Goal: Book appointment/travel/reservation

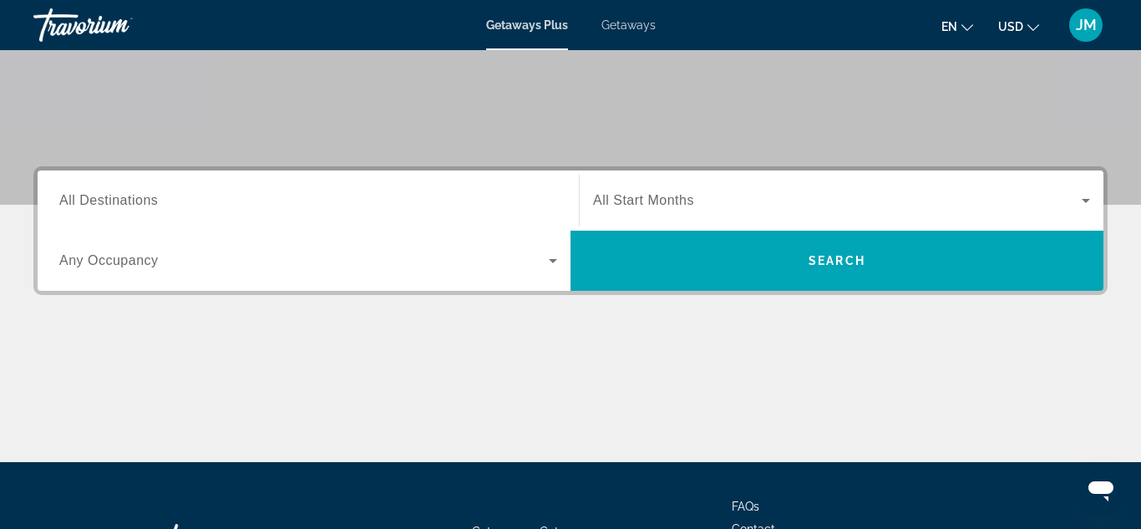
scroll to position [301, 0]
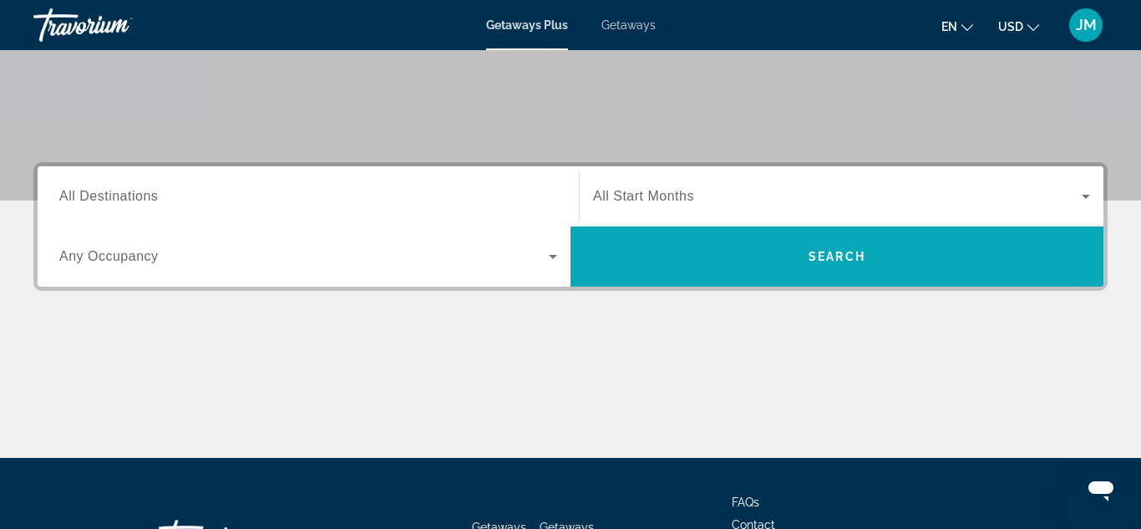
click at [844, 257] on span "Search" at bounding box center [837, 256] width 57 height 13
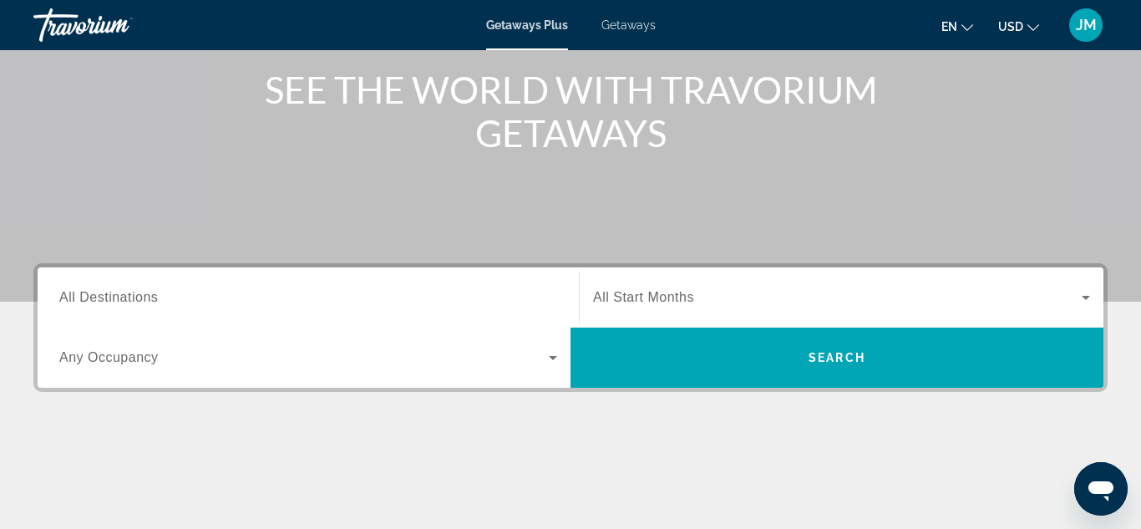
scroll to position [200, 0]
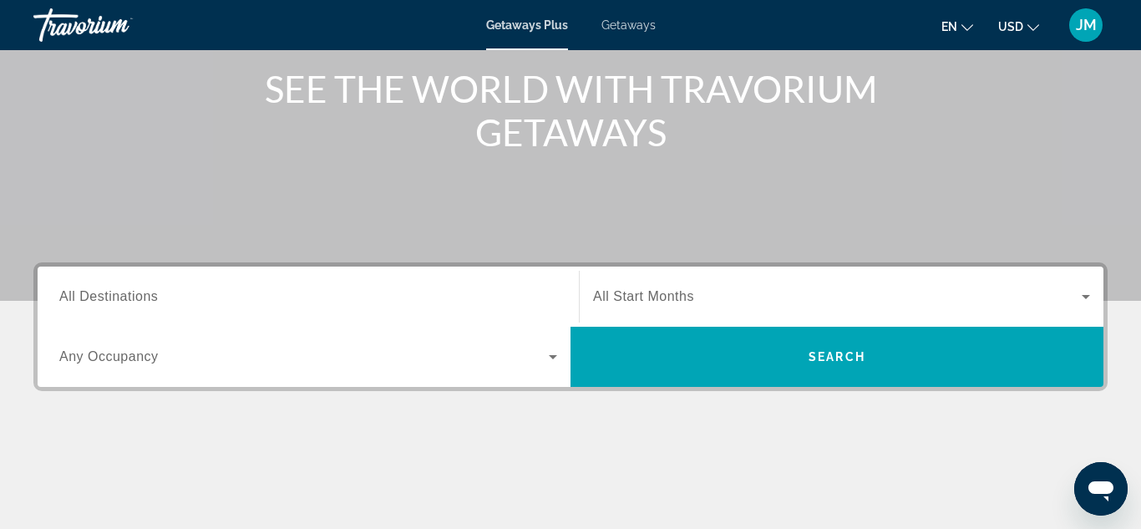
click at [171, 292] on input "Destination All Destinations" at bounding box center [308, 297] width 498 height 20
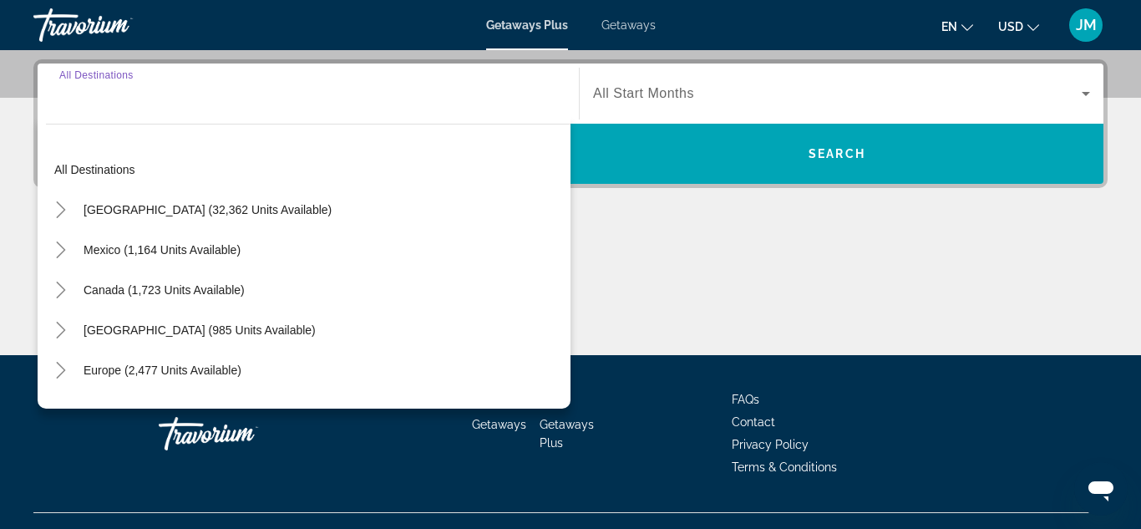
scroll to position [408, 0]
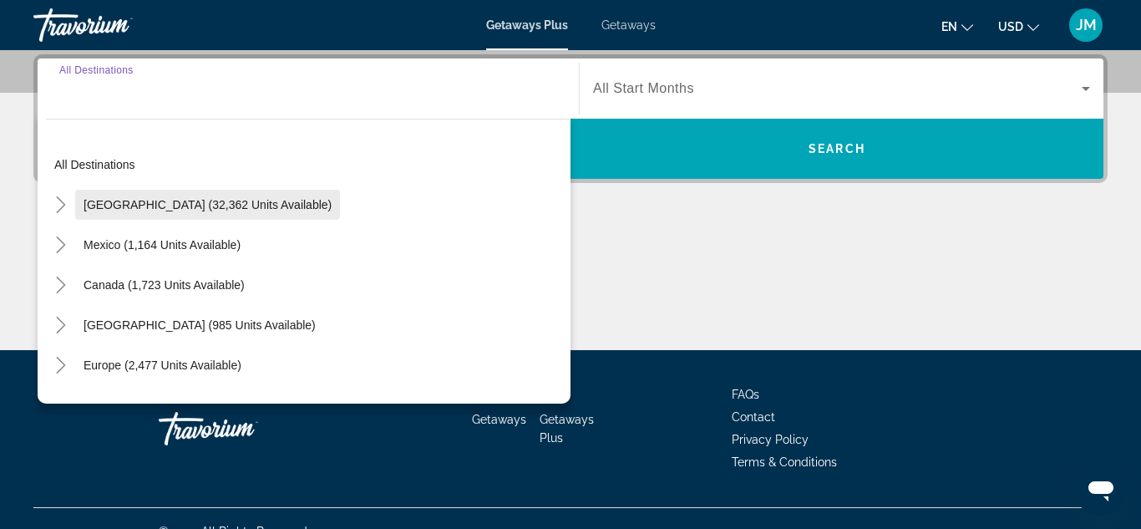
click at [163, 208] on span "[GEOGRAPHIC_DATA] (32,362 units available)" at bounding box center [208, 204] width 248 height 13
type input "**********"
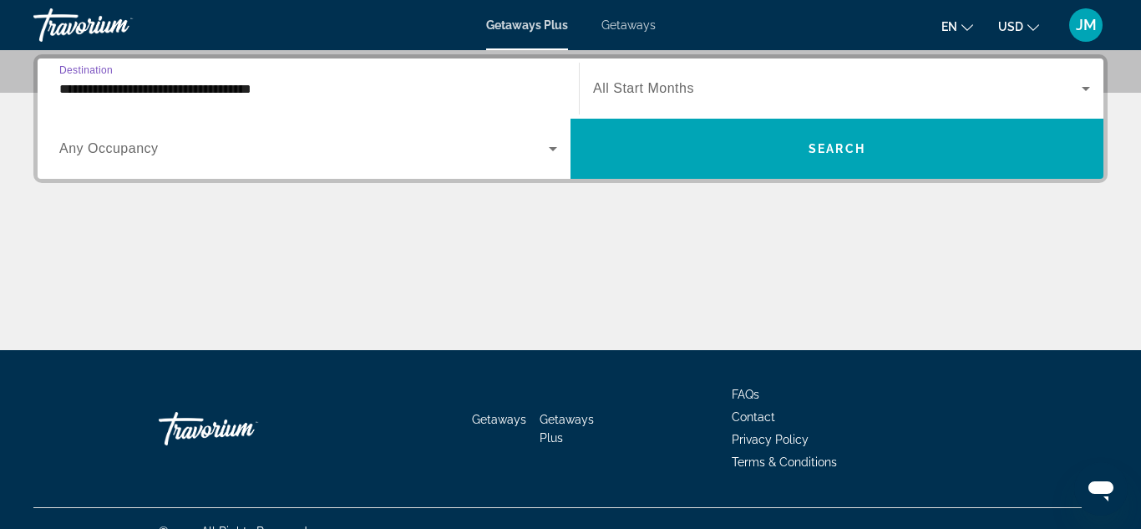
click at [1086, 88] on icon "Search widget" at bounding box center [1086, 89] width 8 height 4
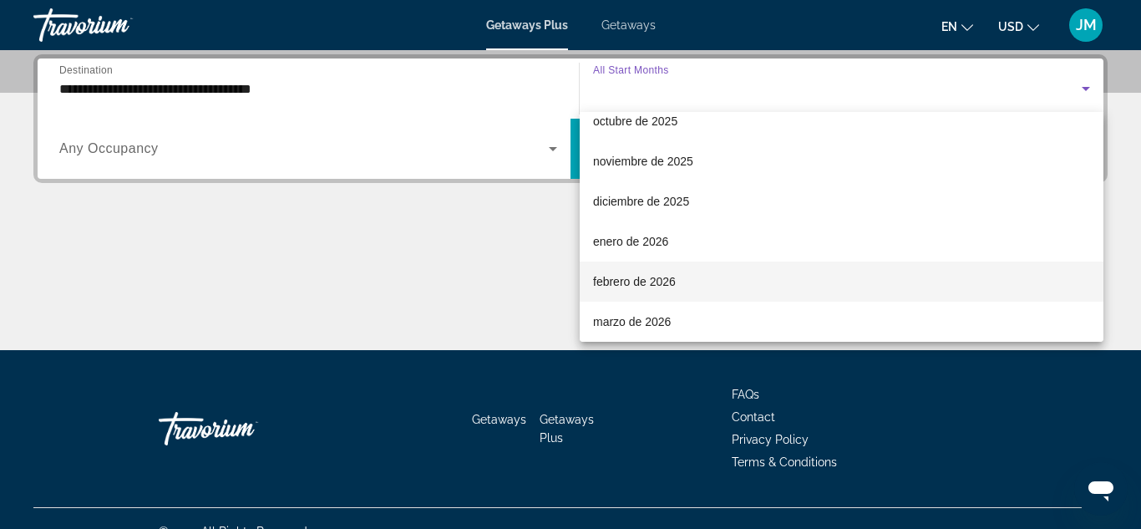
scroll to position [178, 0]
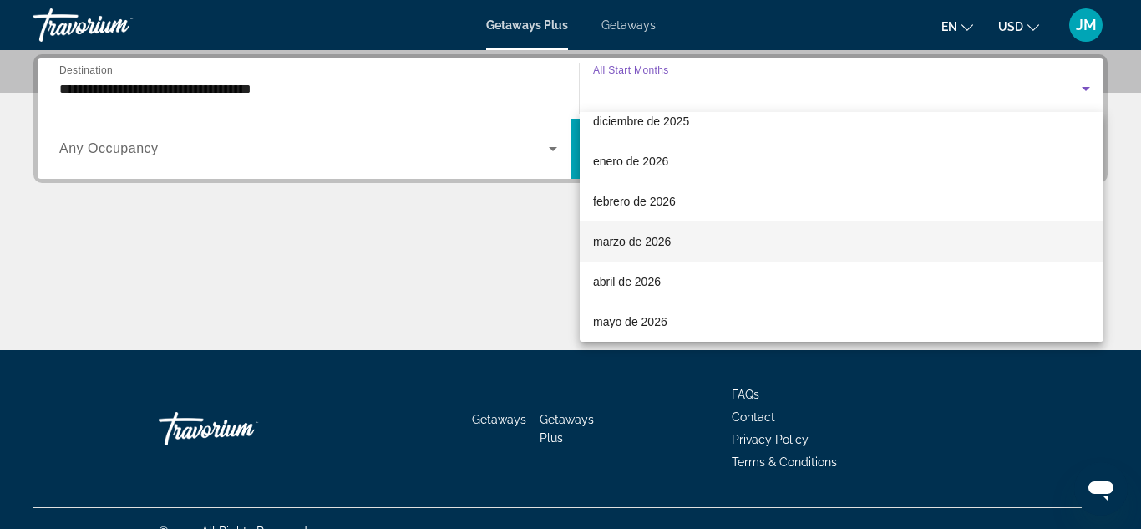
click at [682, 241] on mat-option "marzo de 2026" at bounding box center [842, 241] width 524 height 40
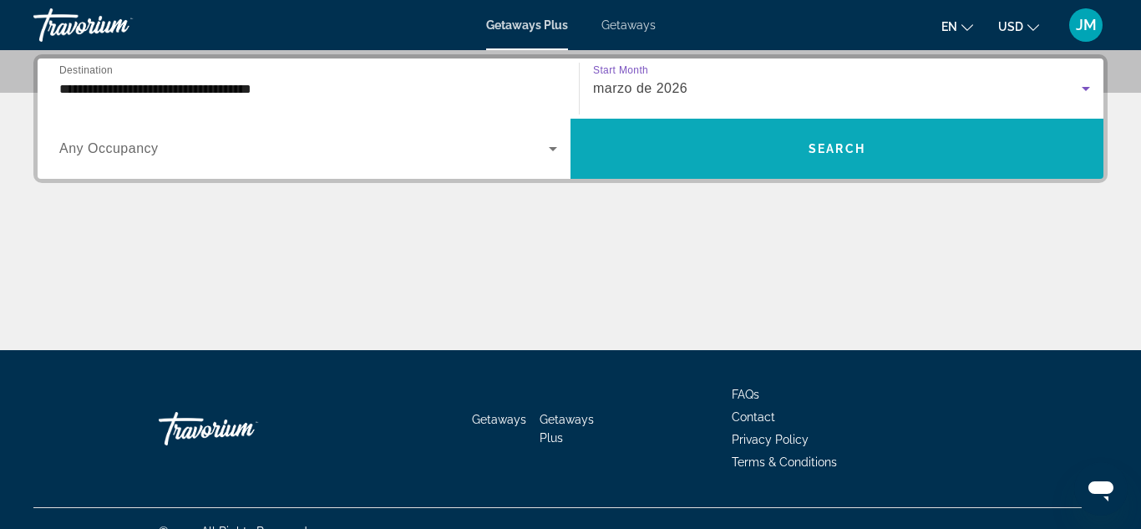
click at [779, 145] on span "Search widget" at bounding box center [837, 149] width 533 height 40
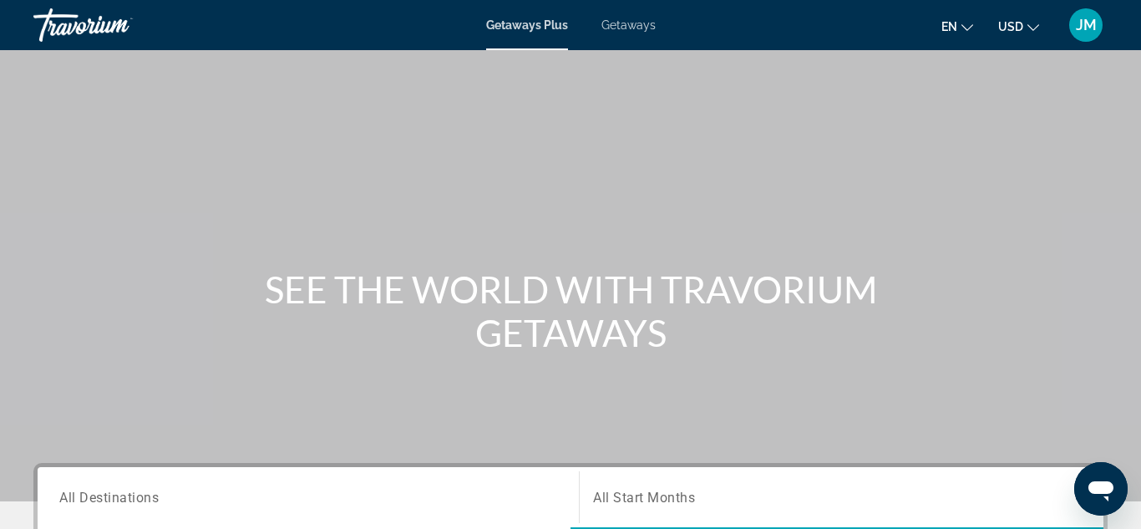
click at [536, 33] on div "Getaways Plus Getaways en English Español Français Italiano Português русский U…" at bounding box center [570, 24] width 1141 height 43
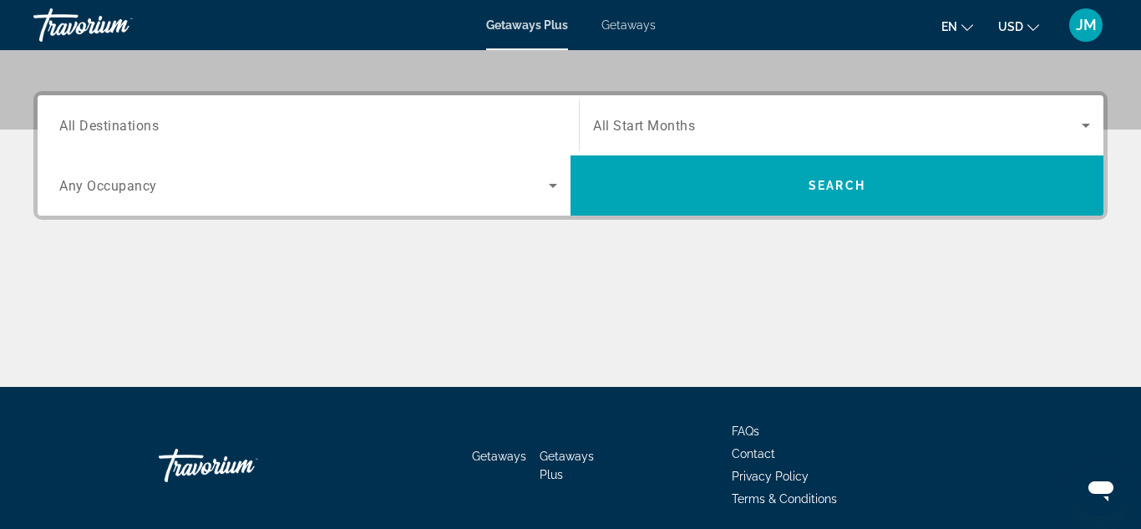
scroll to position [368, 0]
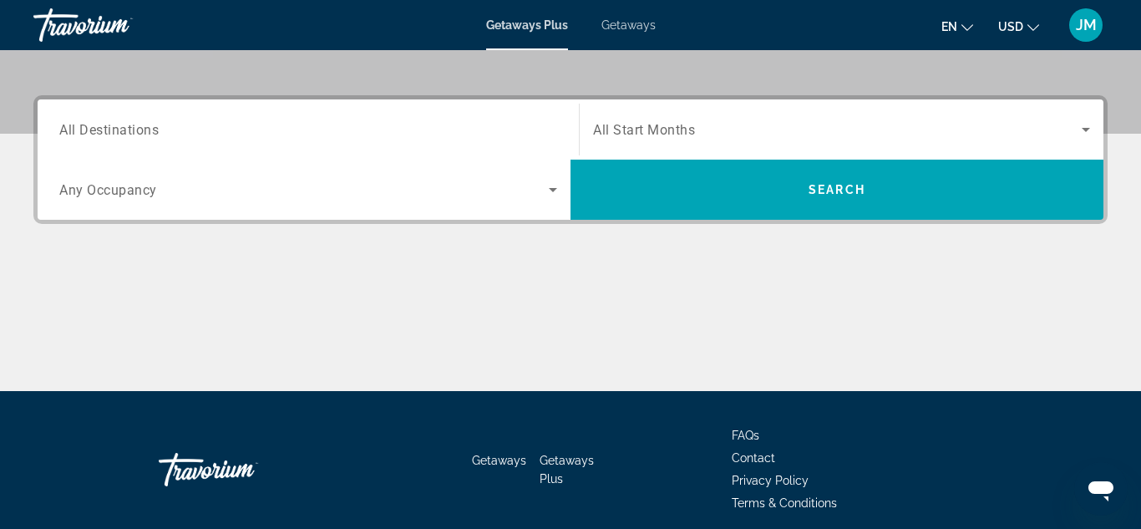
click at [298, 118] on div "Search widget" at bounding box center [308, 130] width 498 height 48
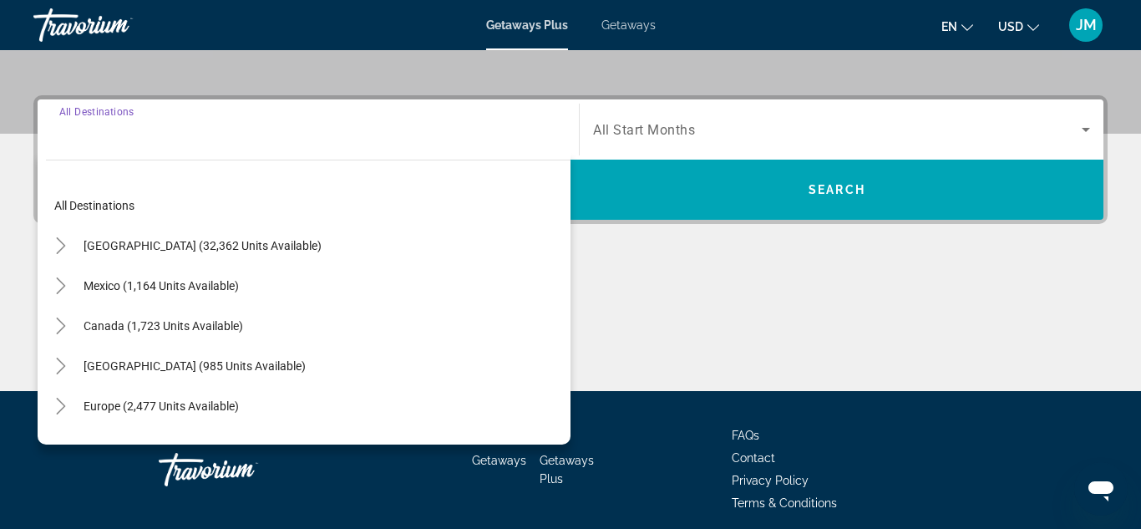
scroll to position [408, 0]
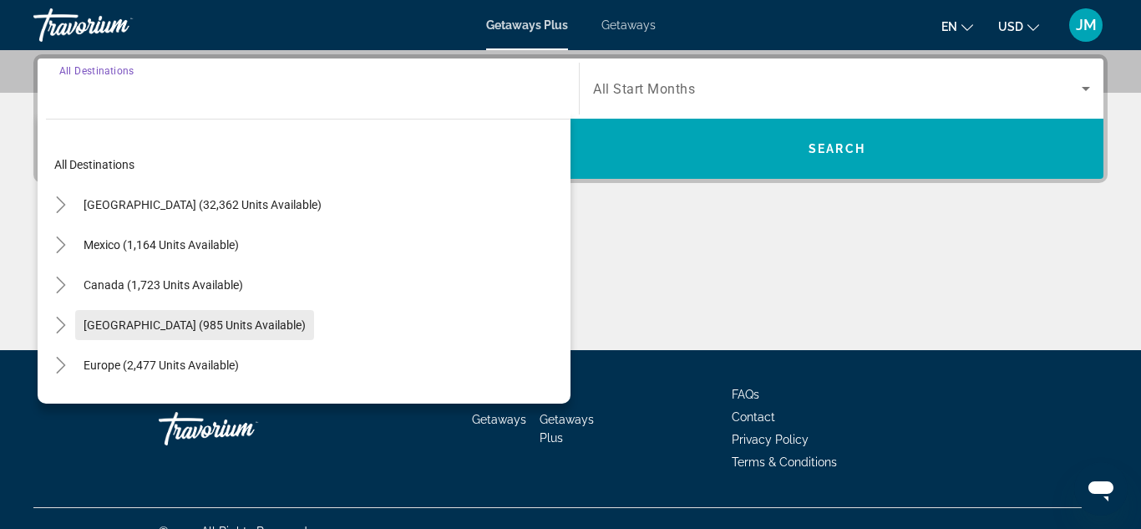
click at [221, 326] on span "[GEOGRAPHIC_DATA] (985 units available)" at bounding box center [195, 324] width 222 height 13
type input "**********"
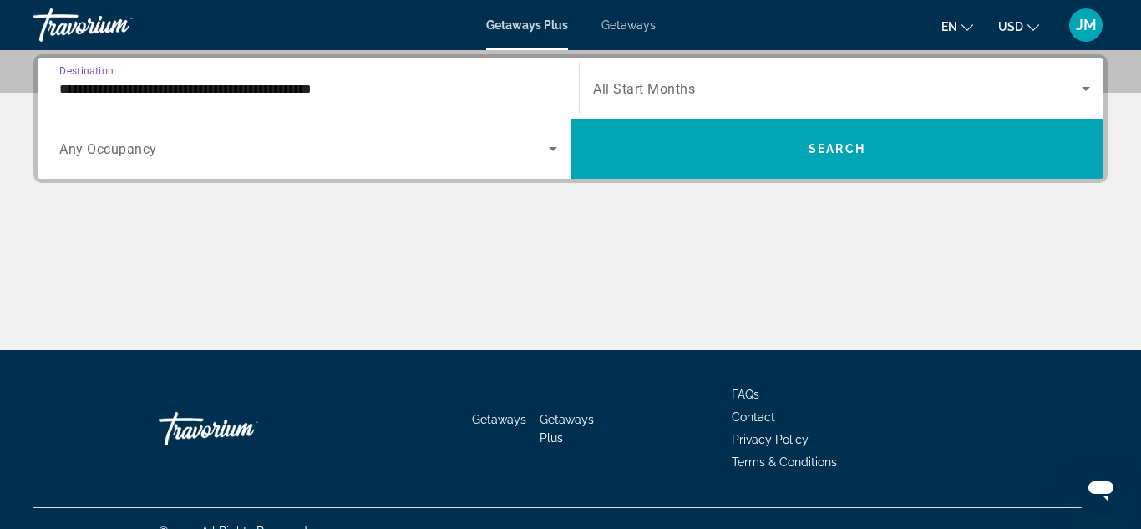
click at [1088, 87] on icon "Search widget" at bounding box center [1086, 89] width 8 height 4
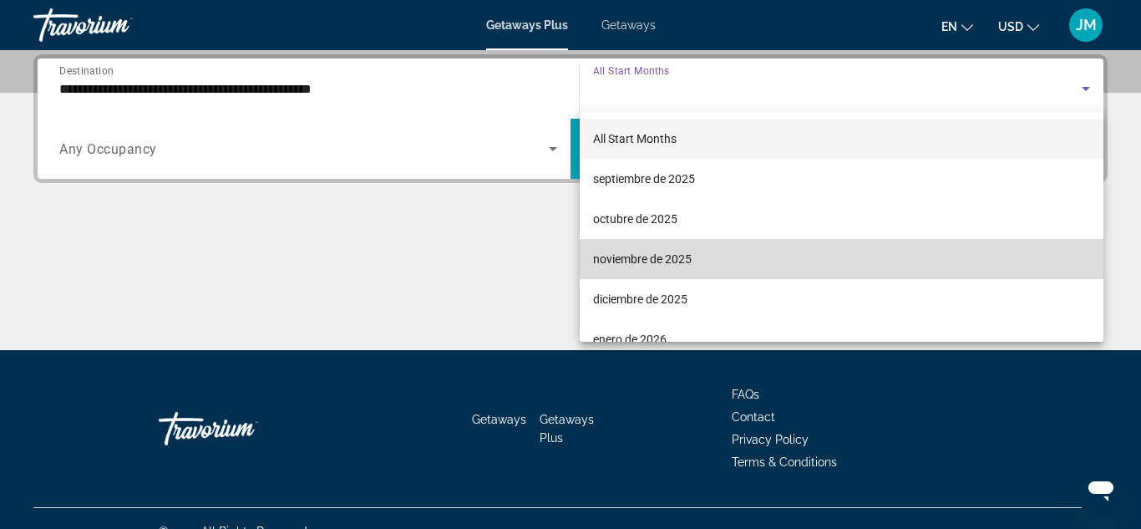
click at [921, 264] on mat-option "noviembre de 2025" at bounding box center [842, 259] width 524 height 40
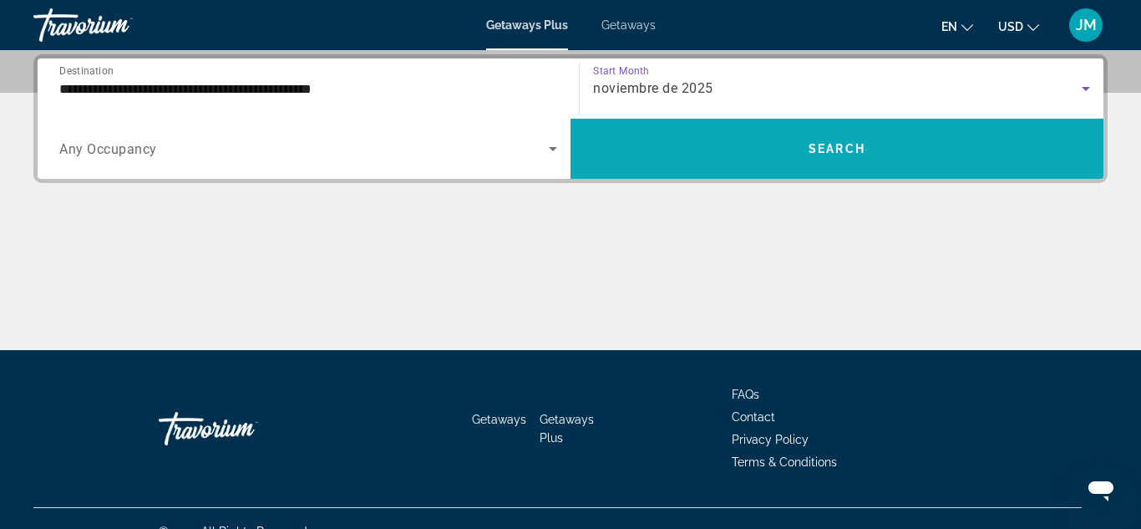
click at [834, 169] on span "Search widget" at bounding box center [837, 149] width 533 height 60
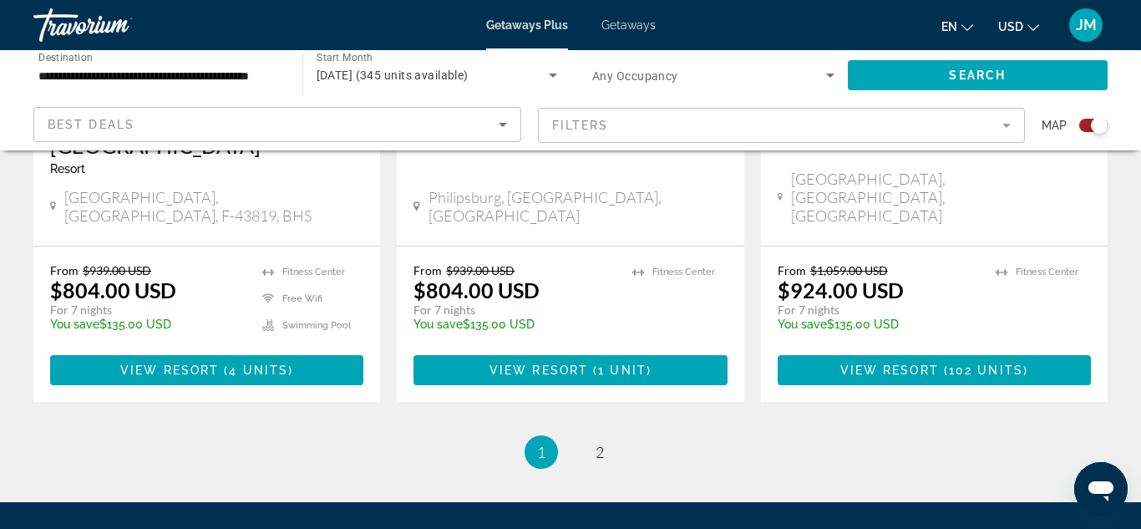
scroll to position [2803, 0]
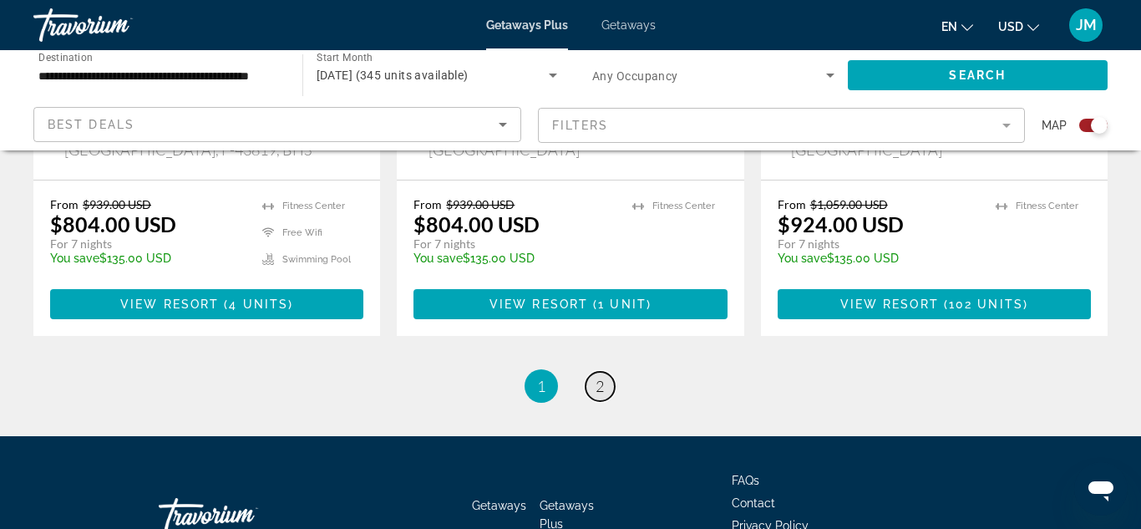
click at [602, 377] on span "2" at bounding box center [600, 386] width 8 height 18
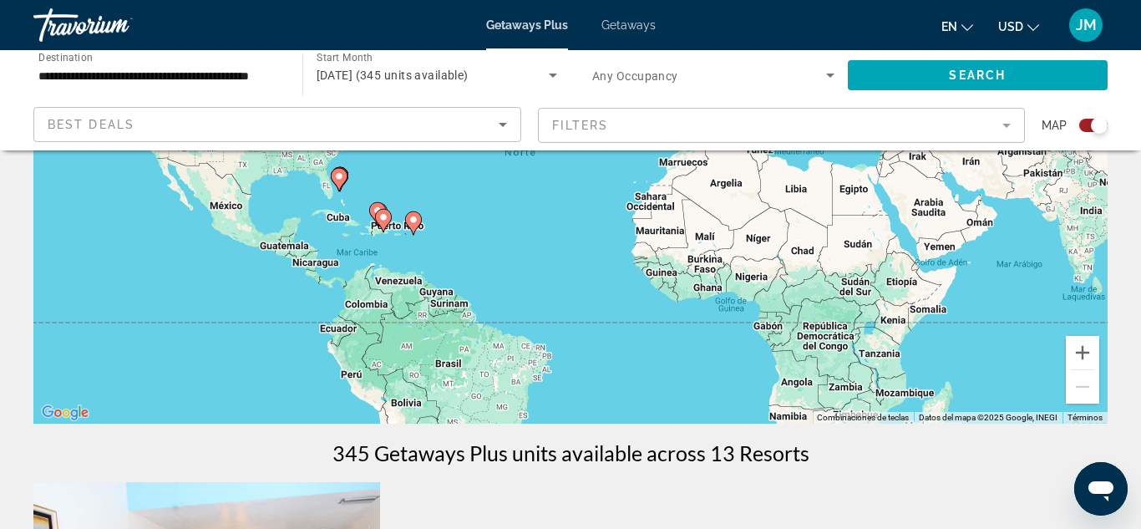
scroll to position [234, 0]
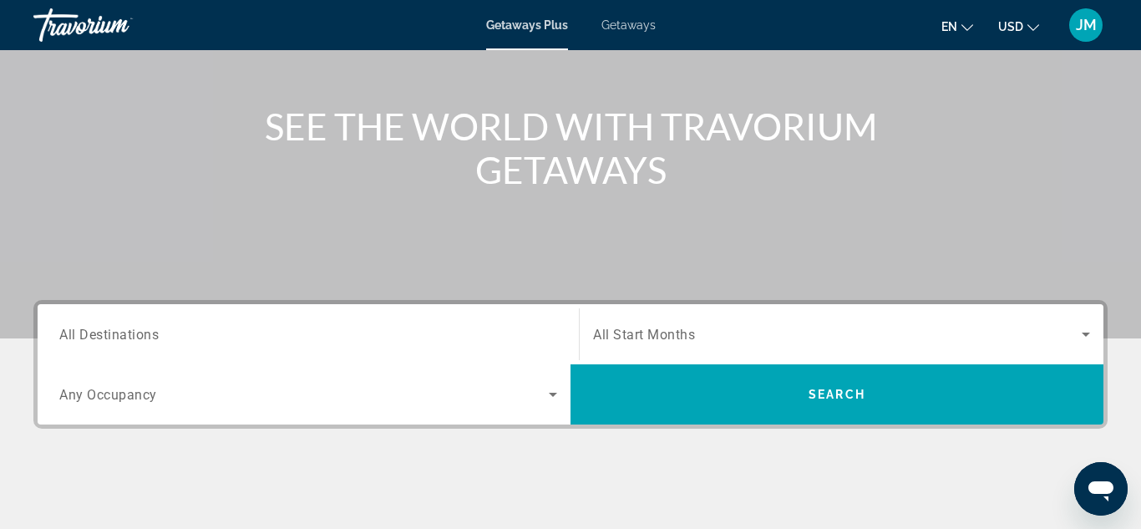
scroll to position [167, 0]
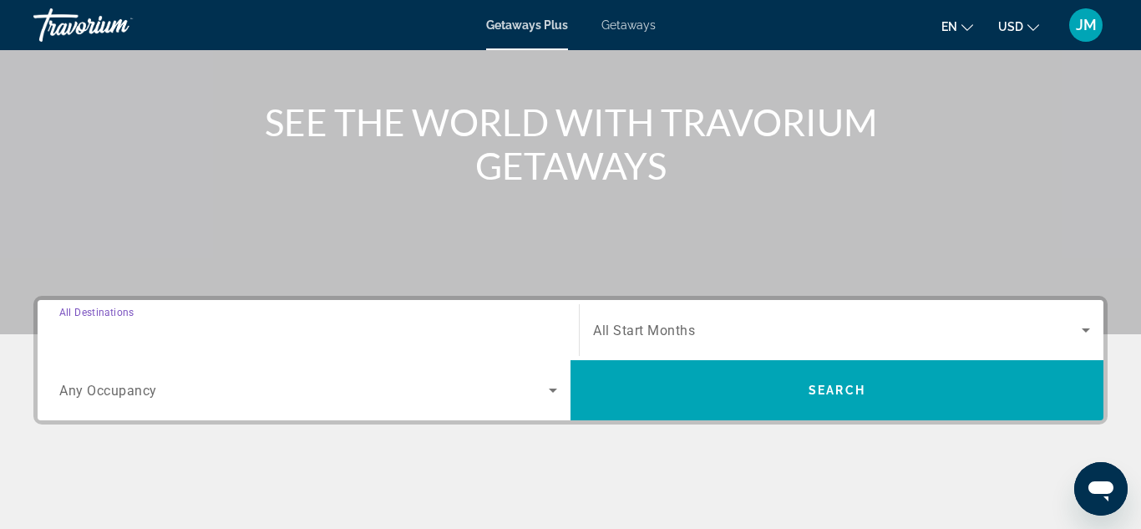
click at [388, 331] on input "Destination All Destinations" at bounding box center [308, 331] width 498 height 20
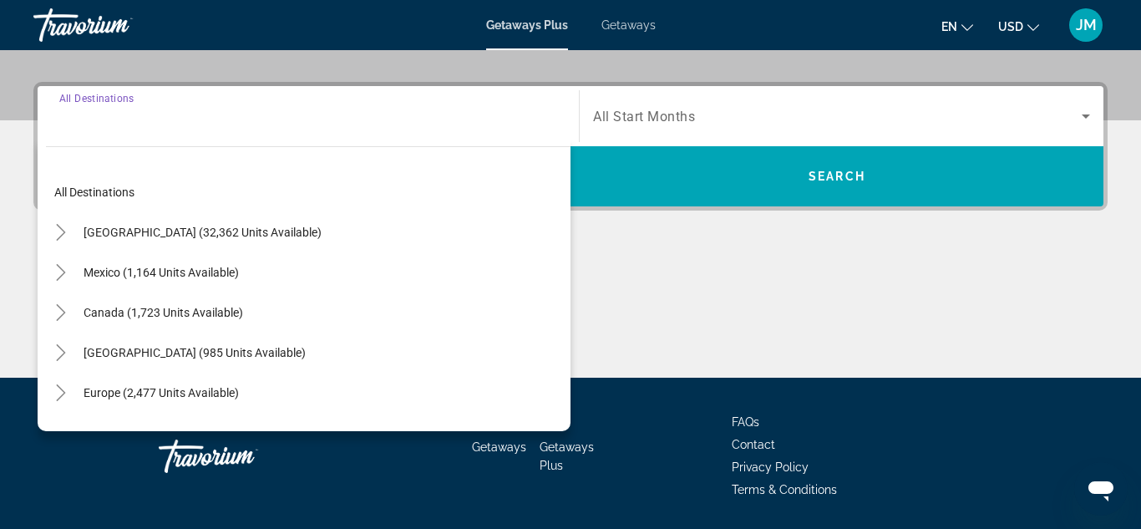
scroll to position [408, 0]
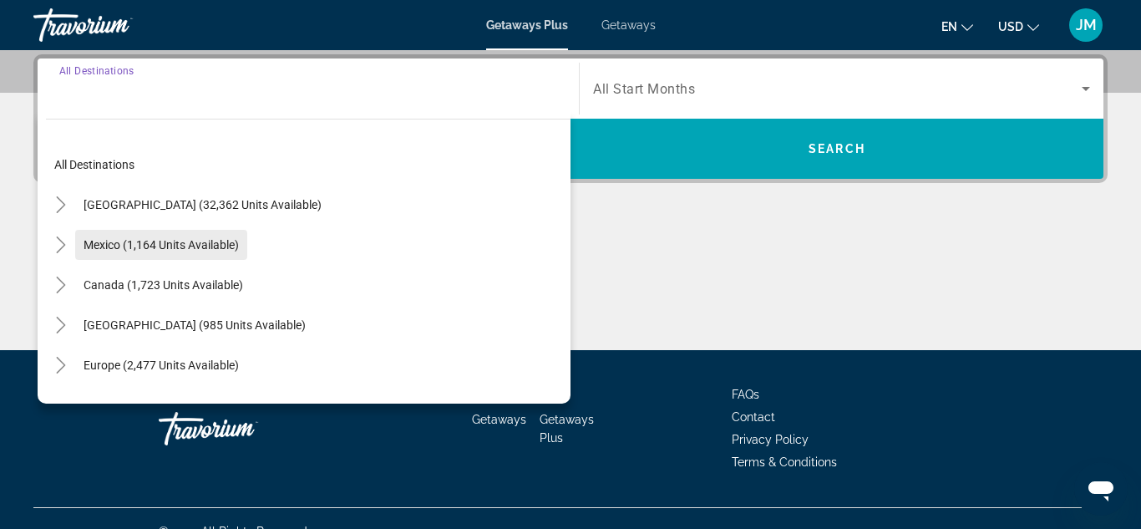
click at [120, 250] on span "Mexico (1,164 units available)" at bounding box center [161, 244] width 155 height 13
type input "**********"
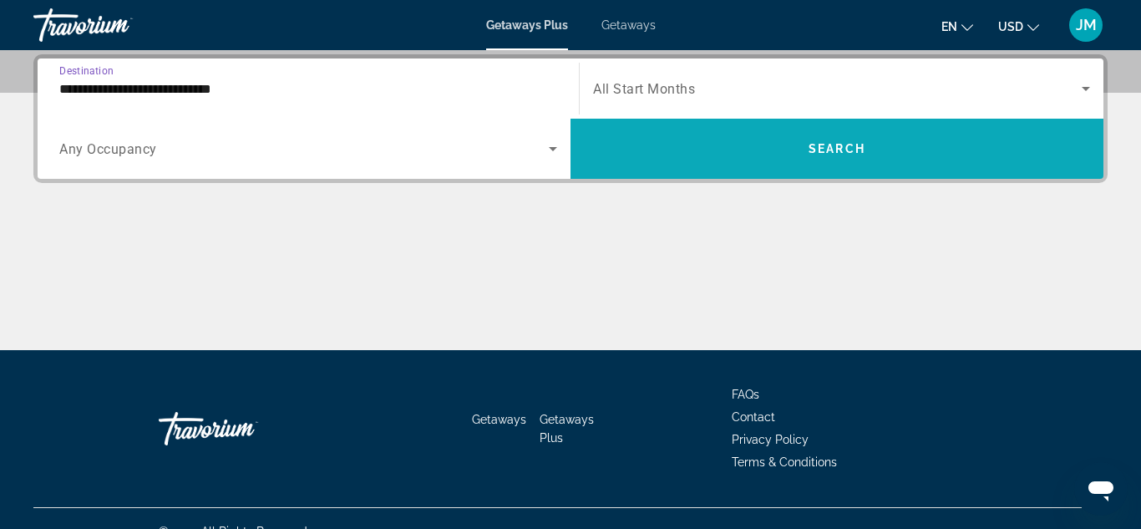
click at [839, 155] on span "Search widget" at bounding box center [837, 149] width 533 height 40
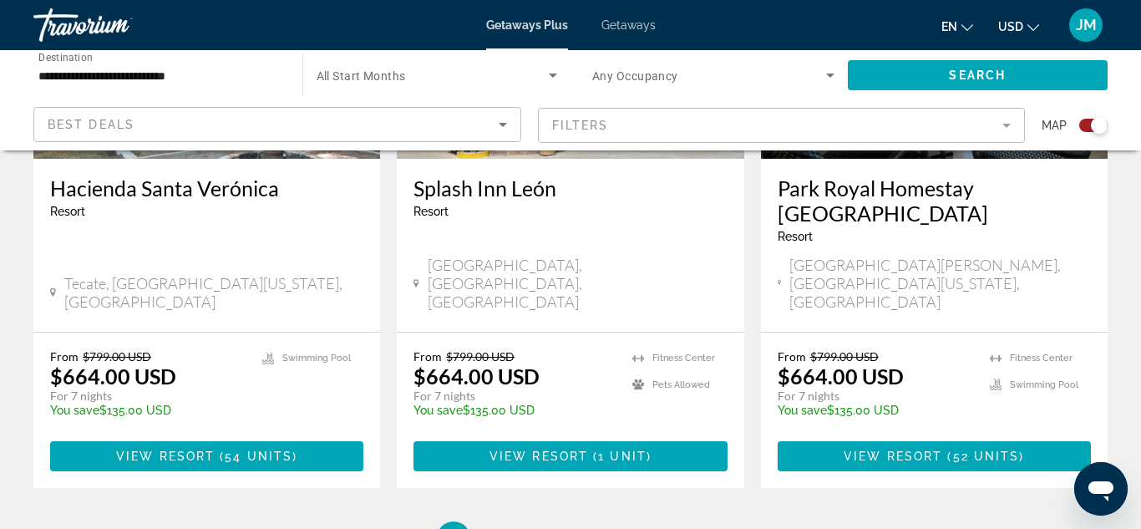
scroll to position [2767, 0]
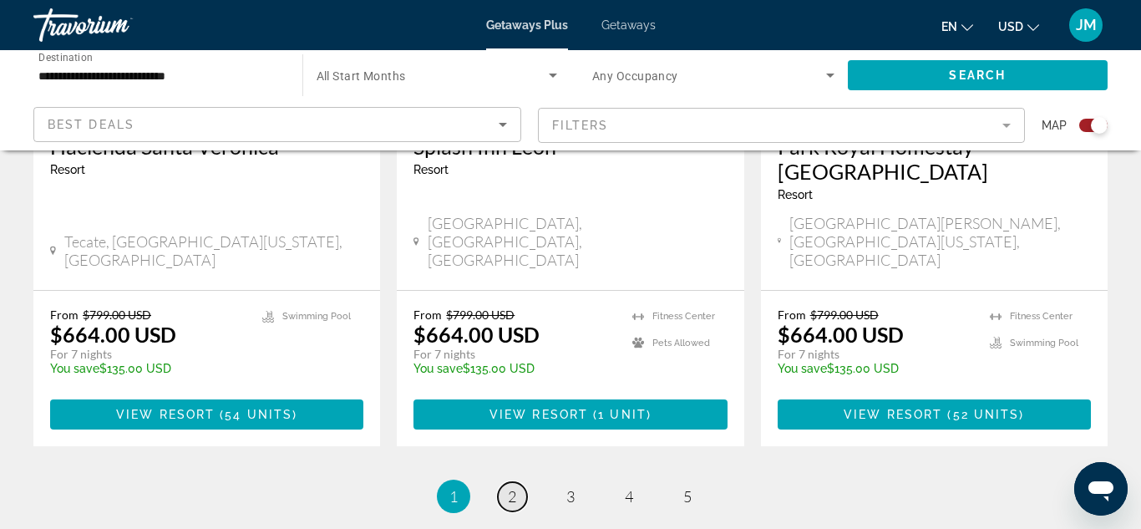
click at [515, 487] on span "2" at bounding box center [512, 496] width 8 height 18
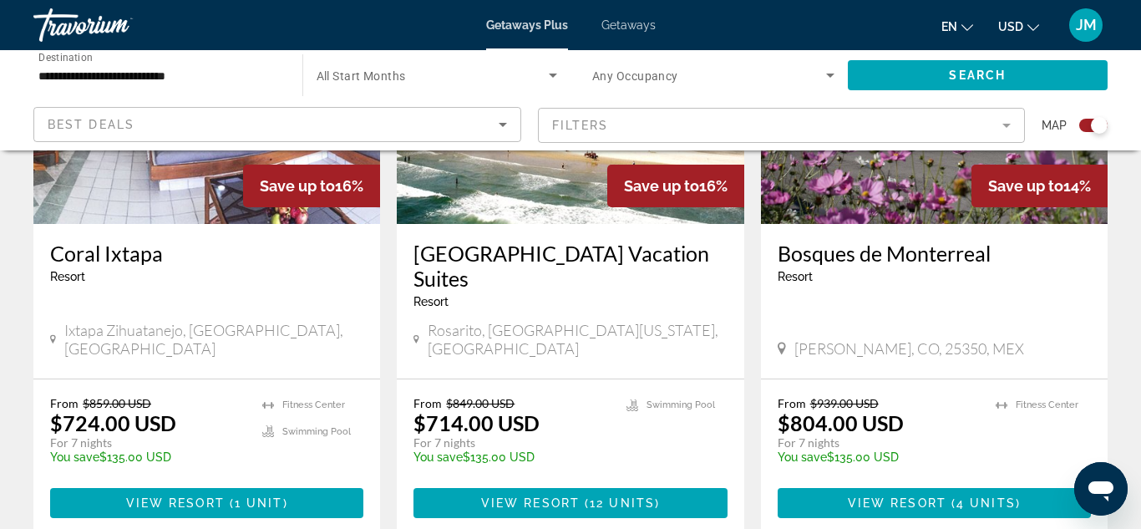
scroll to position [2658, 0]
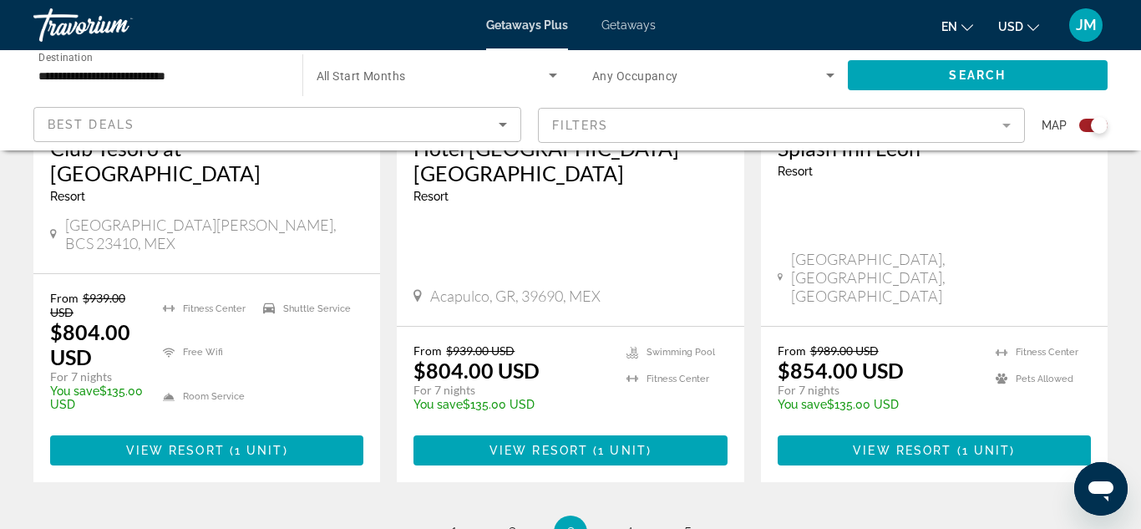
scroll to position [2640, 0]
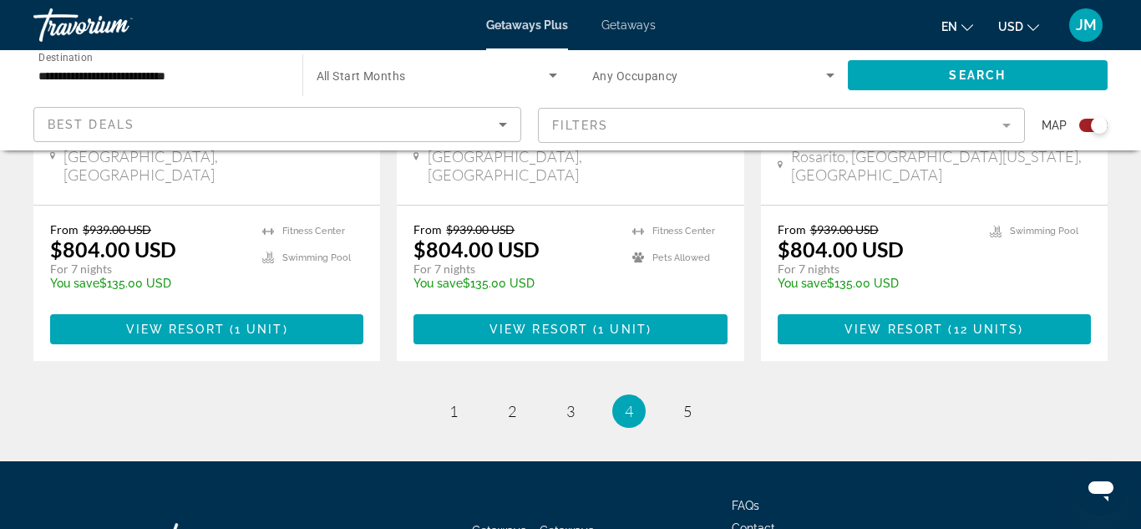
scroll to position [2830, 0]
